Goal: Find contact information: Find contact information

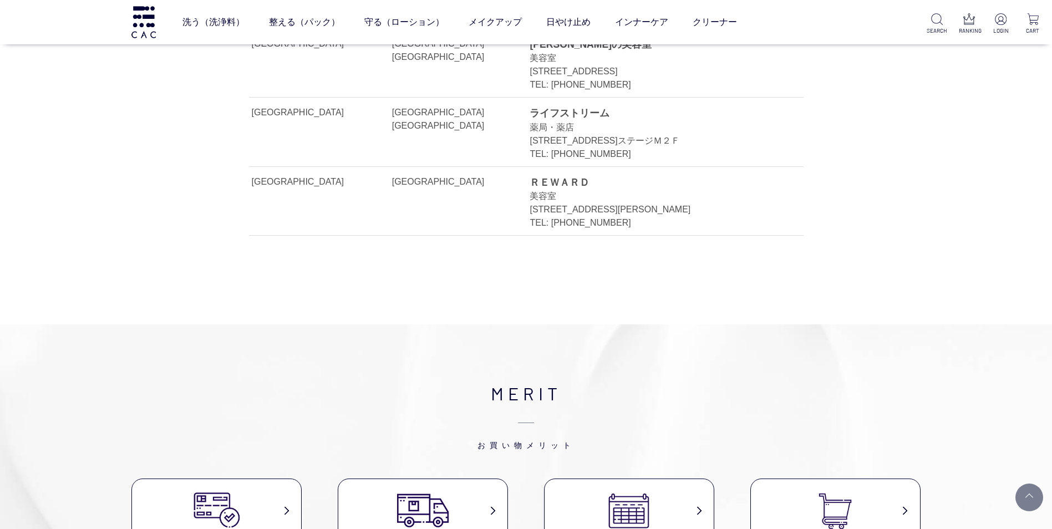
scroll to position [24088, 0]
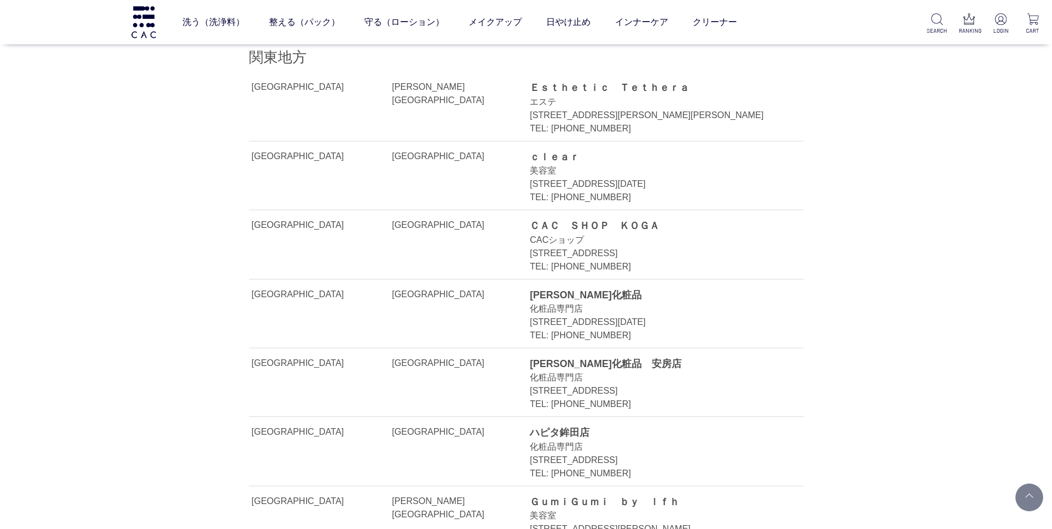
scroll to position [333, 0]
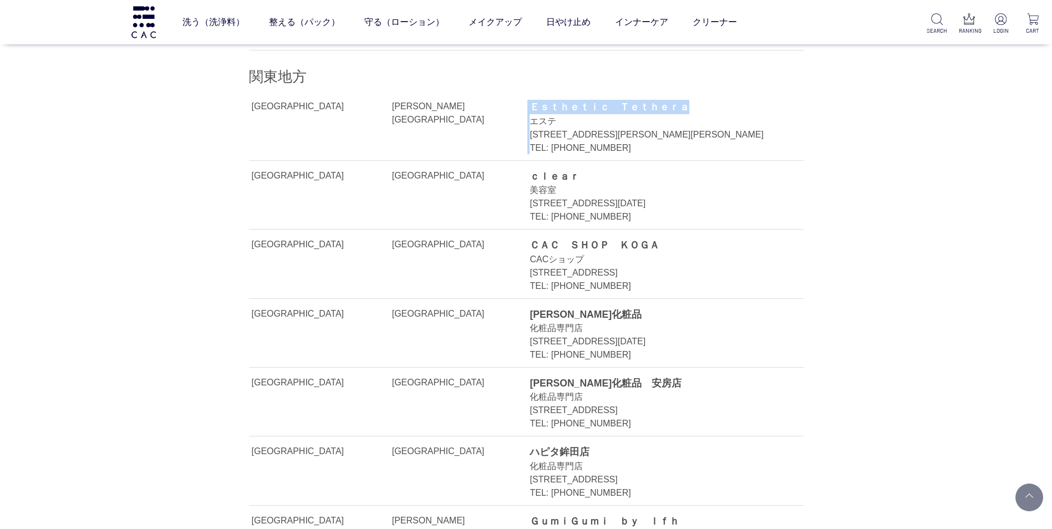
drag, startPoint x: 692, startPoint y: 104, endPoint x: 523, endPoint y: 102, distance: 169.7
click at [523, 102] on li "茨城県 坂東市 Ｅｓｔｈｅｔｉｃ　Ｔｅｔｈｅｒａ エステ 茨城県坂東市中里８２７－１ TEL: 090-5819-0372" at bounding box center [526, 125] width 554 height 69
drag, startPoint x: 523, startPoint y: 102, endPoint x: 680, endPoint y: 136, distance: 161.0
click at [671, 142] on div "TEL: [PHONE_NUMBER]" at bounding box center [653, 147] width 248 height 13
drag, startPoint x: 692, startPoint y: 107, endPoint x: 529, endPoint y: 105, distance: 163.0
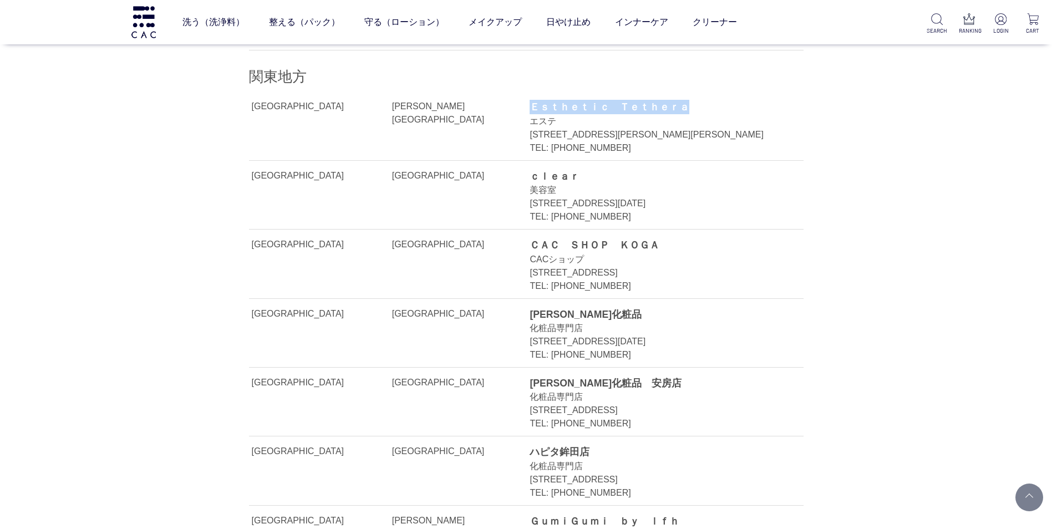
click at [529, 105] on div "Ｅｓｔｈｅｔｉｃ　Ｔｅｔｈｅｒａ" at bounding box center [653, 107] width 248 height 14
copy div "Ｅｓｔｈｅｔｉｃ　Ｔｅｔｈｅｒａ"
drag, startPoint x: 675, startPoint y: 244, endPoint x: 533, endPoint y: 245, distance: 141.9
click at [533, 245] on div "ＣＡＣ　ＳＨＯＰ　ＫＯＧＡ" at bounding box center [653, 245] width 248 height 14
copy div "ＣＡＣ　ＳＨＯＰ　ＫＯＧＡ"
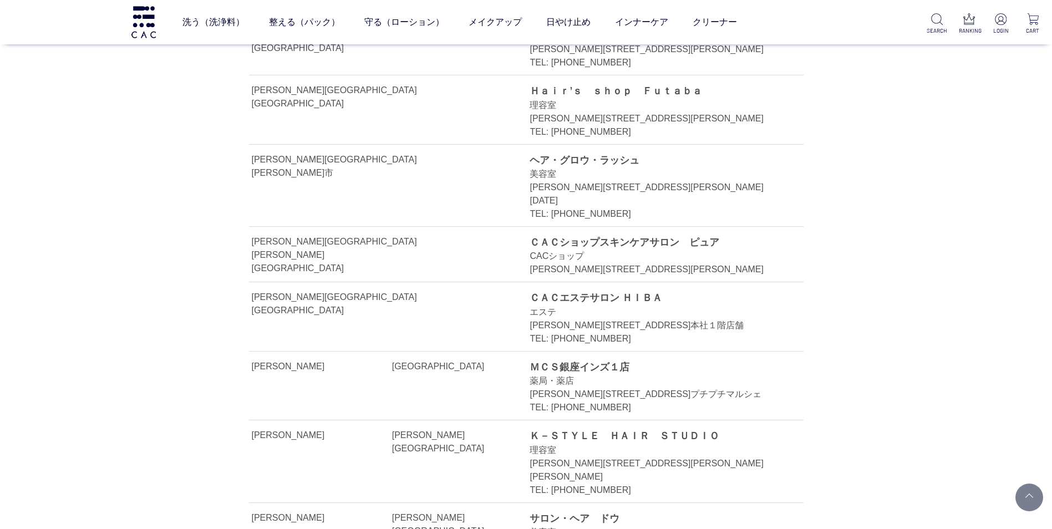
scroll to position [3604, 0]
